Goal: Task Accomplishment & Management: Manage account settings

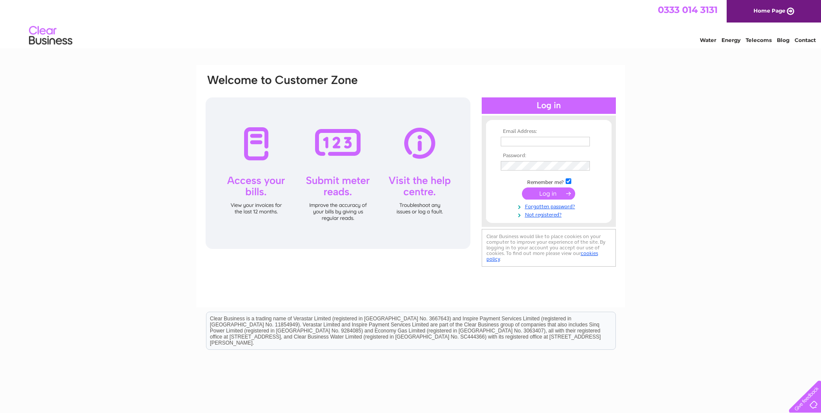
click at [542, 142] on input "text" at bounding box center [545, 142] width 89 height 10
click at [549, 145] on input "text" at bounding box center [545, 142] width 89 height 10
paste input "purchase.ledger@longlanedeliveries.co.uk"
type input "purchase.ledger@longlanedeliveries.co.uk"
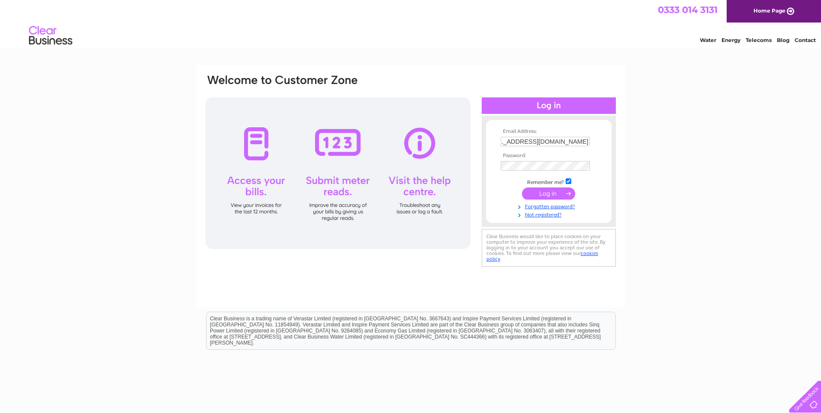
scroll to position [0, 0]
click at [547, 195] on input "submit" at bounding box center [548, 194] width 53 height 12
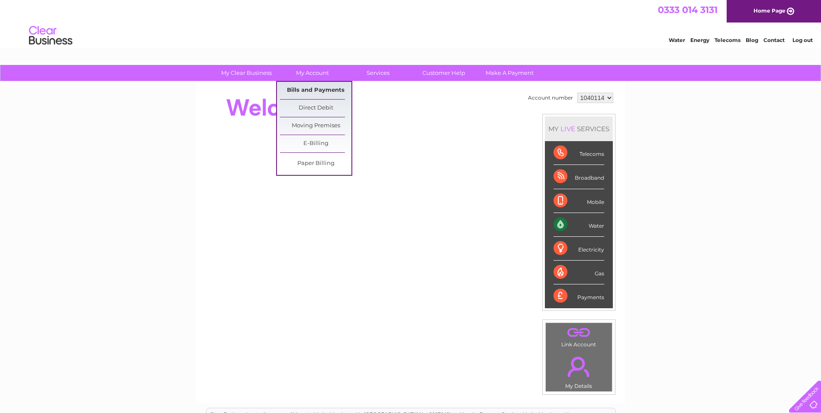
click at [329, 92] on link "Bills and Payments" at bounding box center [315, 90] width 71 height 17
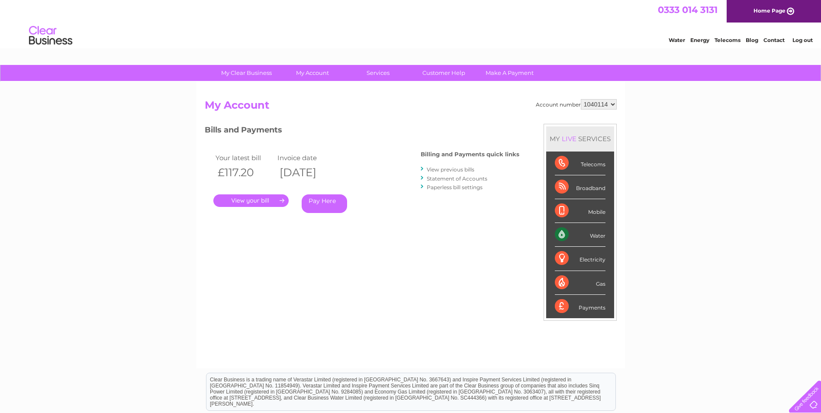
click at [265, 200] on link "." at bounding box center [250, 200] width 75 height 13
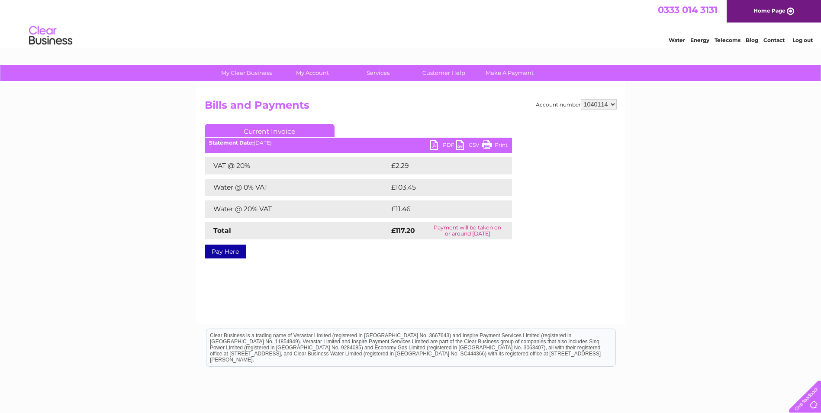
click at [438, 144] on link "PDF" at bounding box center [443, 146] width 26 height 13
